Goal: Task Accomplishment & Management: Complete application form

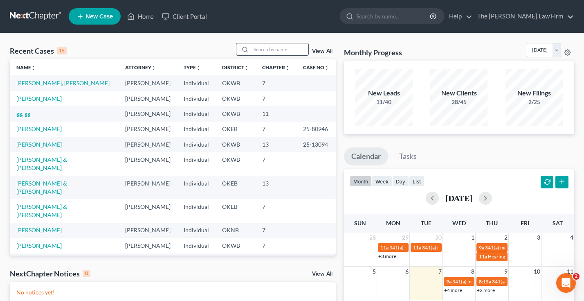
click at [271, 50] on input "search" at bounding box center [279, 49] width 57 height 12
type input "court"
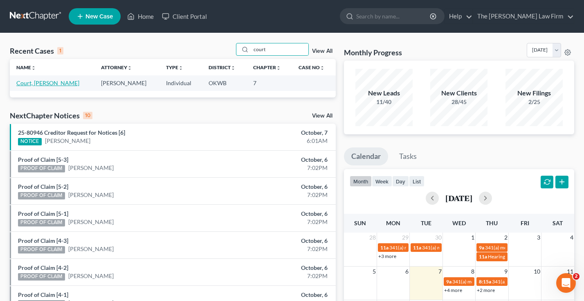
click at [36, 84] on link "Court, [PERSON_NAME]" at bounding box center [47, 82] width 63 height 7
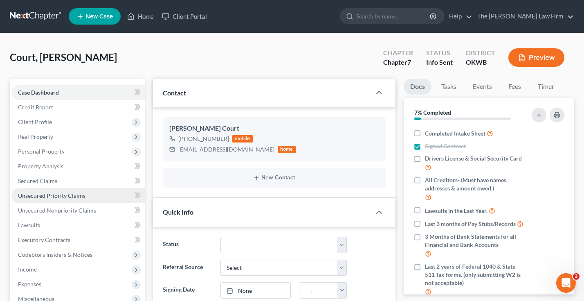
scroll to position [60, 0]
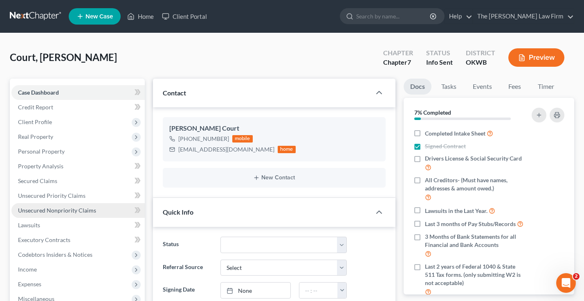
click at [66, 207] on span "Unsecured Nonpriority Claims" at bounding box center [57, 210] width 78 height 7
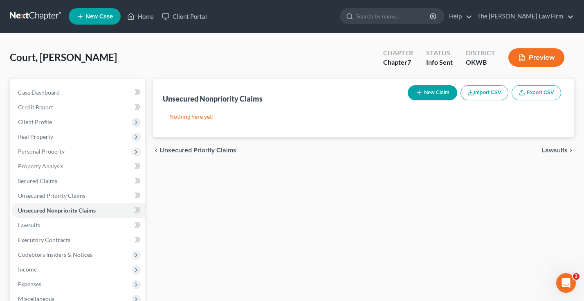
click at [427, 93] on button "New Claim" at bounding box center [433, 92] width 50 height 15
select select "0"
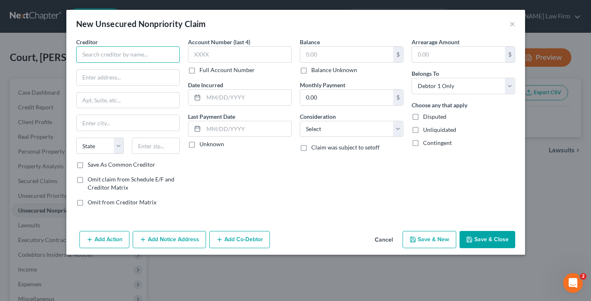
click at [147, 55] on input "text" at bounding box center [128, 54] width 104 height 16
type input "Credit One Bank"
type input "P.O. Box 60500"
type input "S"
type input "City of Industry"
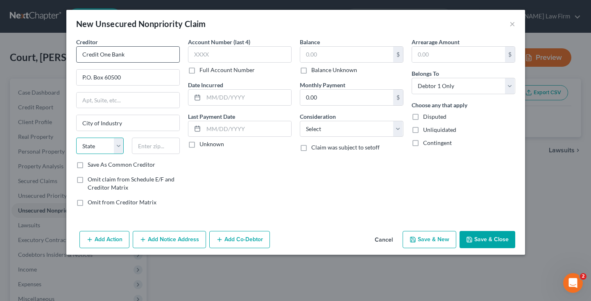
select select "4"
type input "91716-0500"
click at [241, 52] on input "text" at bounding box center [240, 54] width 104 height 16
type input "7499"
click at [325, 54] on input "text" at bounding box center [346, 55] width 93 height 16
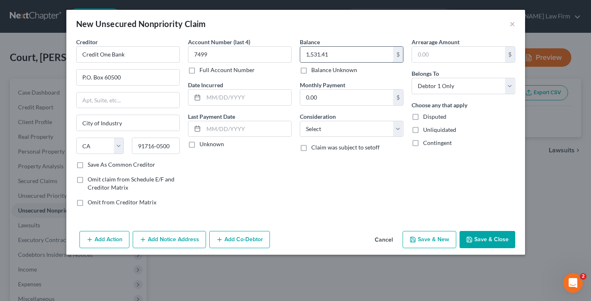
type input "1,531.41"
click at [329, 131] on select "Select Cable / Satellite Services Collection Agency Credit Card Debt Debt Couns…" at bounding box center [352, 129] width 104 height 16
select select "2"
click at [300, 121] on select "Select Cable / Satellite Services Collection Agency Credit Card Debt Debt Couns…" at bounding box center [352, 129] width 104 height 16
click at [478, 239] on button "Save & Close" at bounding box center [487, 239] width 56 height 17
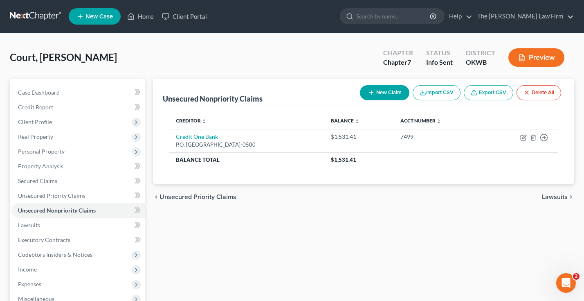
click at [45, 16] on link at bounding box center [36, 16] width 52 height 15
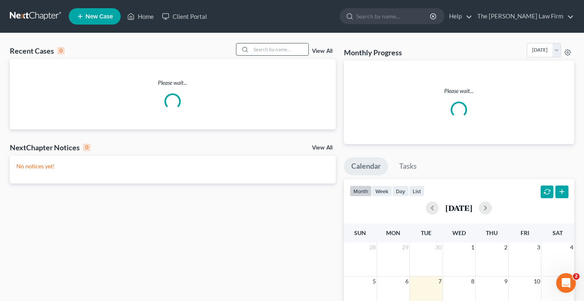
click at [269, 49] on input "search" at bounding box center [279, 49] width 57 height 12
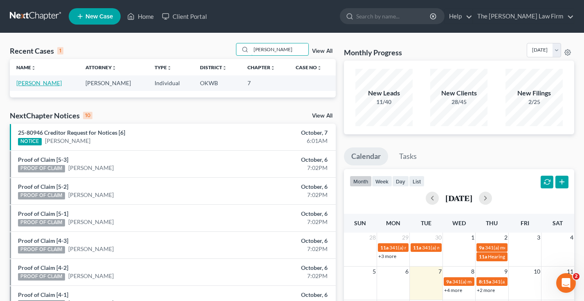
type input "gilbert"
click at [23, 83] on link "[PERSON_NAME]" at bounding box center [38, 82] width 45 height 7
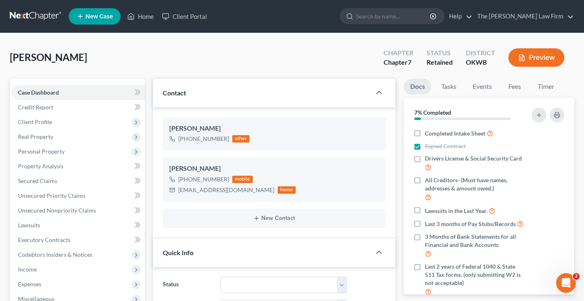
scroll to position [31, 0]
click at [515, 86] on link "Fees" at bounding box center [515, 87] width 26 height 16
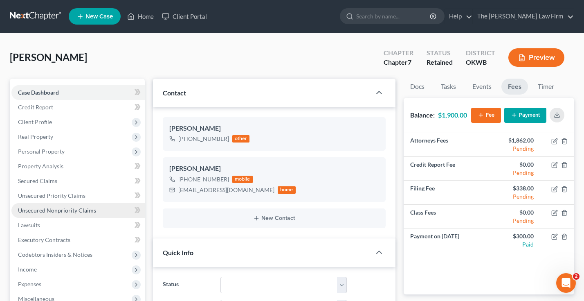
click at [71, 208] on span "Unsecured Nonpriority Claims" at bounding box center [57, 210] width 78 height 7
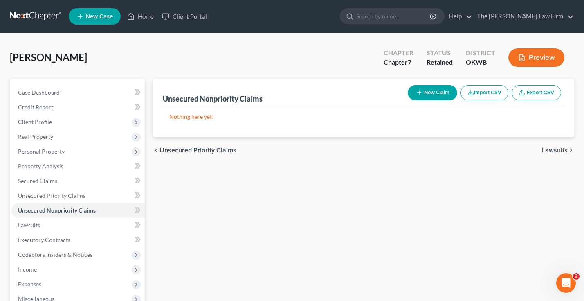
click at [430, 91] on button "New Claim" at bounding box center [433, 92] width 50 height 15
select select "0"
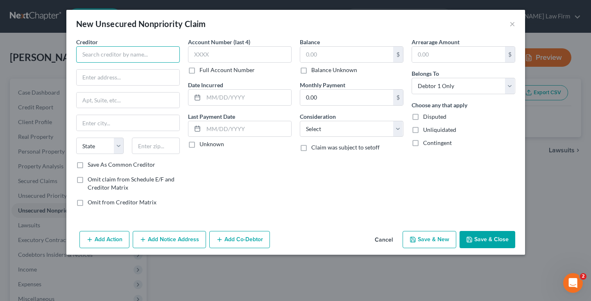
click at [160, 57] on input "text" at bounding box center [128, 54] width 104 height 16
type input "Capital Management Services, LP"
type input "P.O. Box 964"
type input "Buffalo"
select select "35"
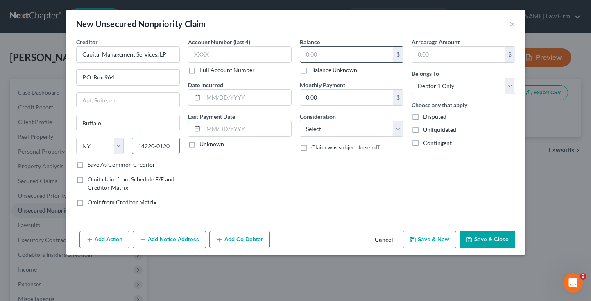
type input "14220-0120"
click at [329, 55] on input "text" at bounding box center [346, 55] width 93 height 16
type input "7,159.53"
click at [342, 129] on select "Select Cable / Satellite Services Collection Agency Credit Card Debt Debt Couns…" at bounding box center [352, 129] width 104 height 16
select select "2"
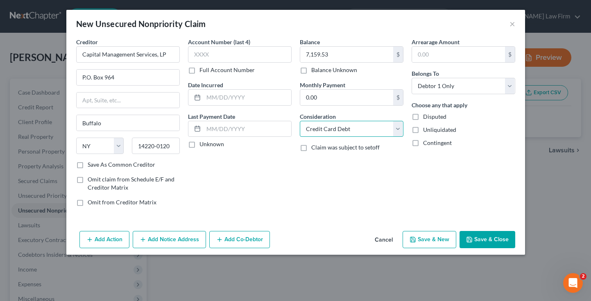
click at [300, 121] on select "Select Cable / Satellite Services Collection Agency Credit Card Debt Debt Couns…" at bounding box center [352, 129] width 104 height 16
click at [475, 239] on button "Save & Close" at bounding box center [487, 239] width 56 height 17
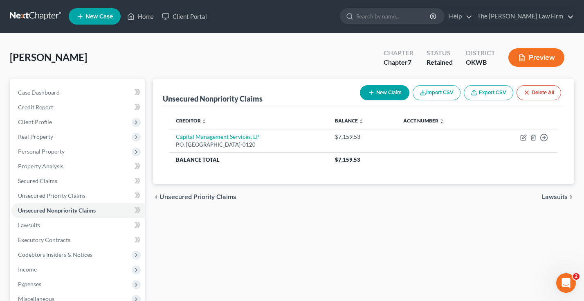
click at [35, 17] on link at bounding box center [36, 16] width 52 height 15
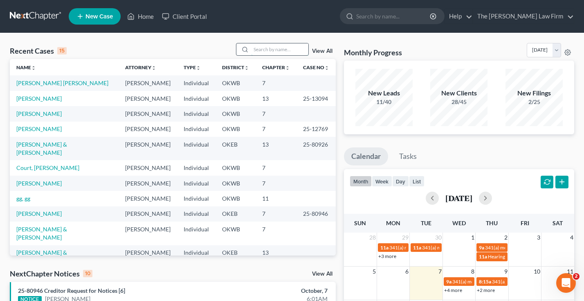
click at [258, 47] on input "search" at bounding box center [279, 49] width 57 height 12
type input "[PERSON_NAME]"
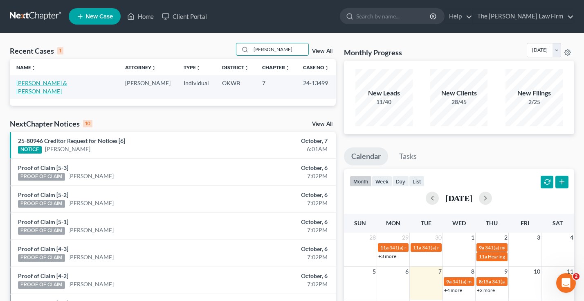
click at [67, 81] on link "[PERSON_NAME] & [PERSON_NAME]" at bounding box center [41, 86] width 51 height 15
